Goal: Task Accomplishment & Management: Manage account settings

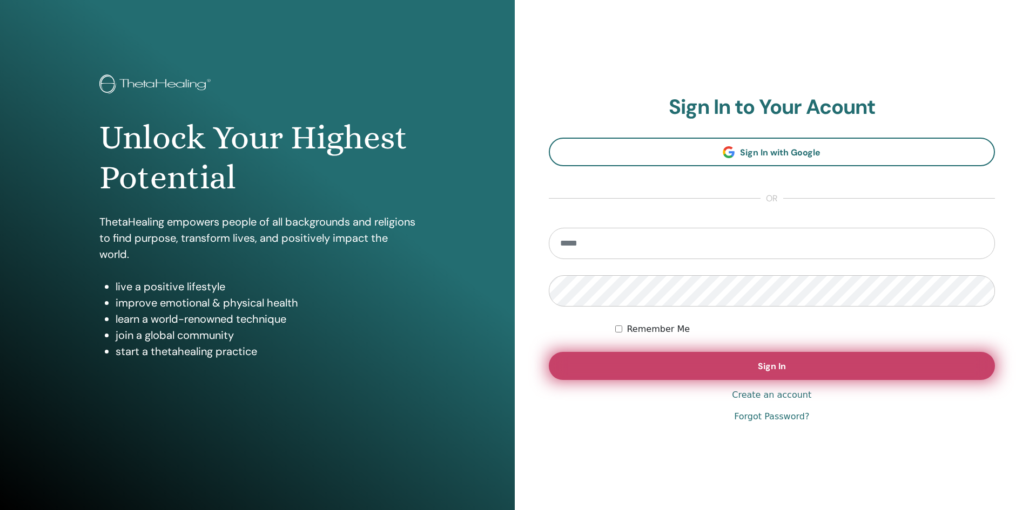
type input "**********"
click at [770, 360] on button "Sign In" at bounding box center [772, 366] width 447 height 28
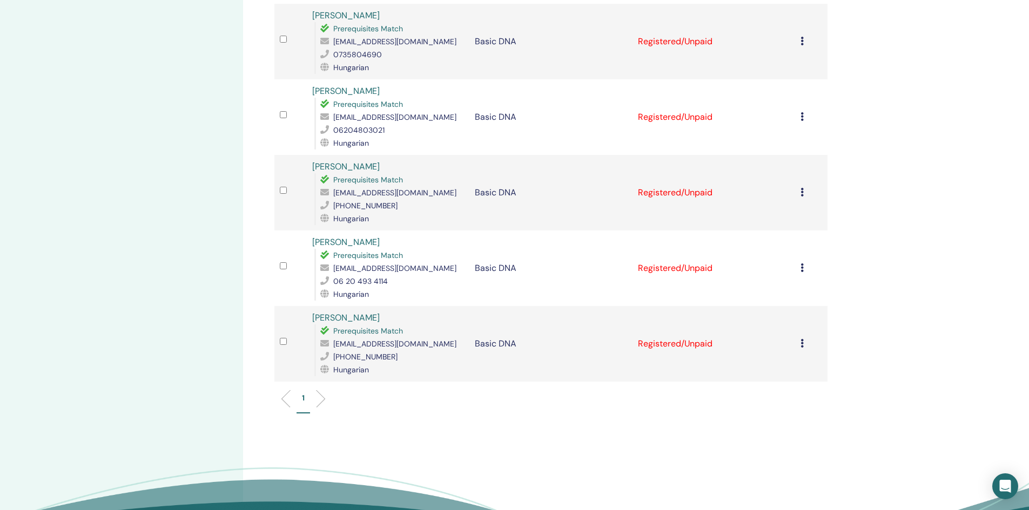
scroll to position [810, 0]
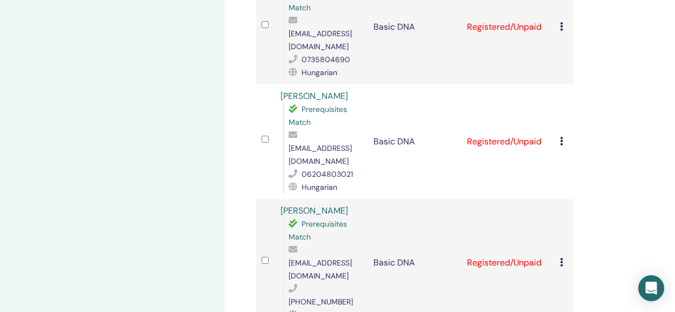
scroll to position [1134, 0]
